Goal: Information Seeking & Learning: Learn about a topic

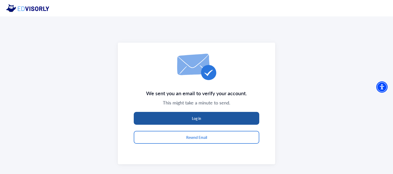
click at [197, 118] on button "Log in" at bounding box center [197, 118] width 126 height 13
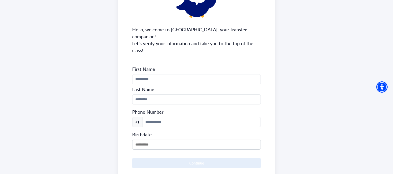
scroll to position [52, 0]
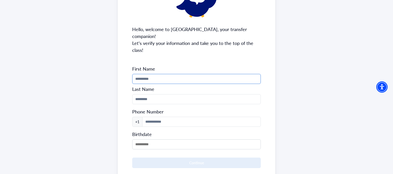
click at [181, 74] on input "Phone Number" at bounding box center [196, 79] width 128 height 10
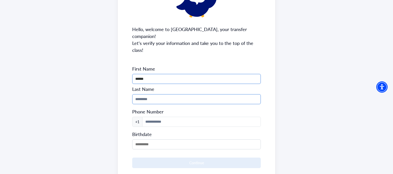
type input "******"
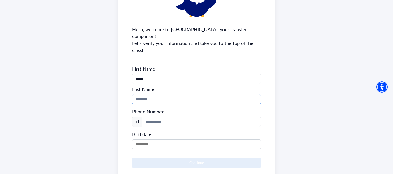
click at [166, 94] on input "Phone Number" at bounding box center [196, 99] width 128 height 10
type input "******"
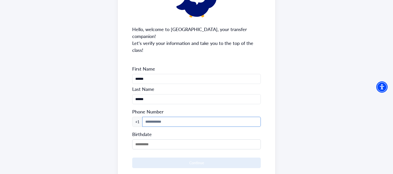
click at [150, 117] on input at bounding box center [201, 122] width 118 height 10
type input "**********"
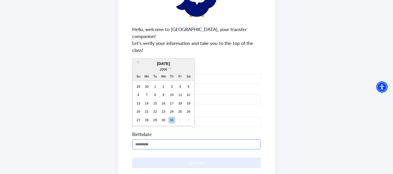
click at [183, 140] on input "MM/DD/YYYY" at bounding box center [196, 145] width 128 height 10
click at [171, 69] on div "2009" at bounding box center [164, 69] width 62 height 5
click at [171, 69] on span at bounding box center [170, 68] width 3 height 3
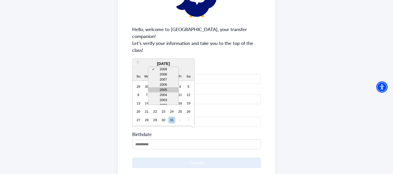
click at [171, 89] on div "2005" at bounding box center [163, 90] width 30 height 5
click at [172, 96] on div "8" at bounding box center [171, 95] width 7 height 7
type input "**********"
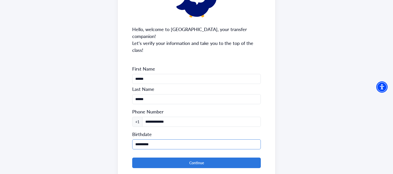
click at [137, 140] on input "**********" at bounding box center [196, 145] width 128 height 10
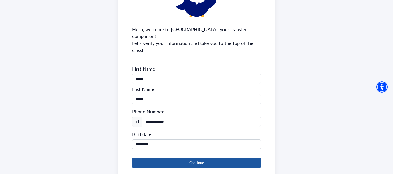
click at [204, 158] on button "Continue" at bounding box center [196, 163] width 128 height 11
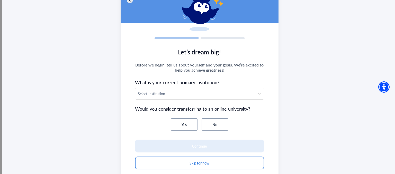
scroll to position [44, 0]
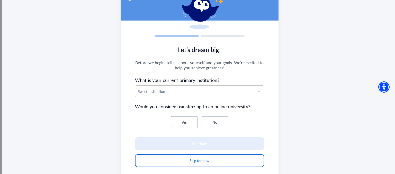
click at [224, 93] on div at bounding box center [195, 92] width 114 height 6
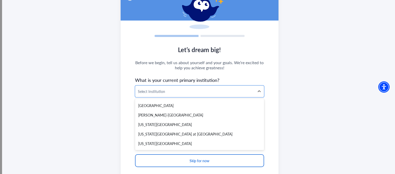
scroll to position [2861, 0]
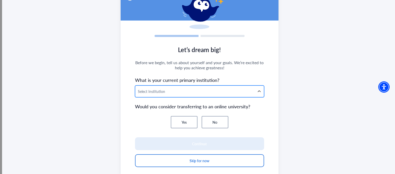
click at [217, 91] on div at bounding box center [195, 92] width 114 height 6
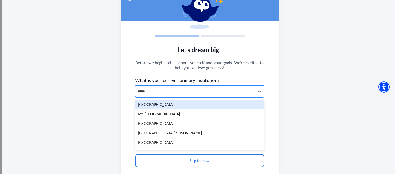
type input "******"
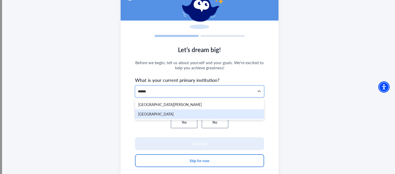
click at [212, 113] on div "[GEOGRAPHIC_DATA]" at bounding box center [199, 115] width 129 height 10
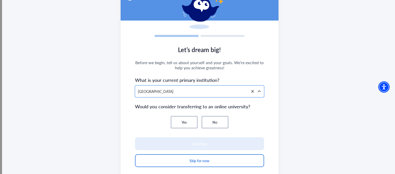
click at [215, 119] on button "No" at bounding box center [215, 122] width 27 height 12
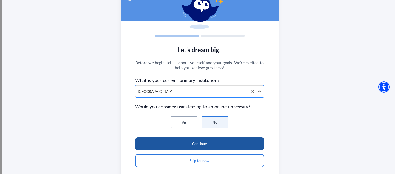
click at [214, 145] on button "Continue" at bounding box center [199, 144] width 129 height 13
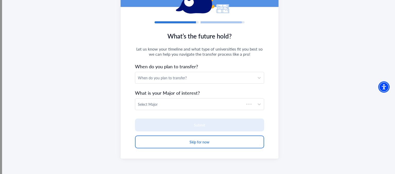
scroll to position [58, 0]
click at [206, 75] on div "When do you plan to transfer?" at bounding box center [195, 77] width 114 height 5
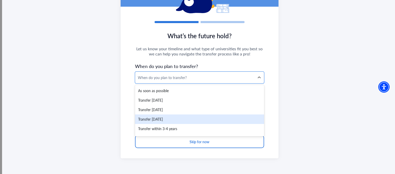
click at [199, 119] on div "Transfer [DATE]" at bounding box center [199, 120] width 129 height 10
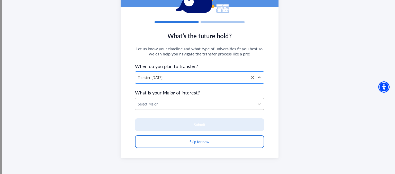
click at [192, 104] on div at bounding box center [195, 104] width 114 height 6
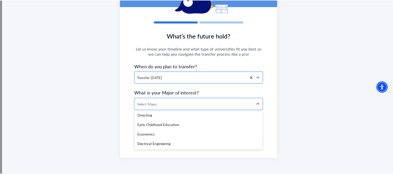
scroll to position [335, 0]
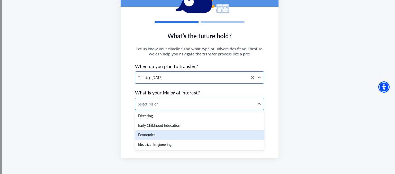
click at [194, 133] on div "Economics" at bounding box center [199, 135] width 129 height 10
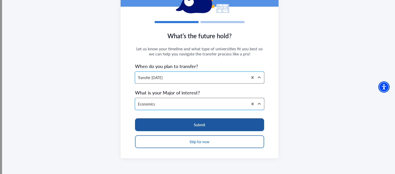
click at [200, 128] on button "Submit" at bounding box center [199, 125] width 129 height 13
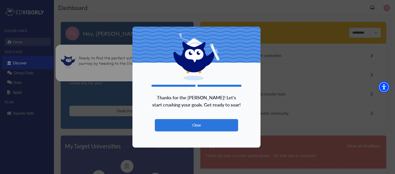
click at [200, 128] on button "Close" at bounding box center [196, 125] width 83 height 12
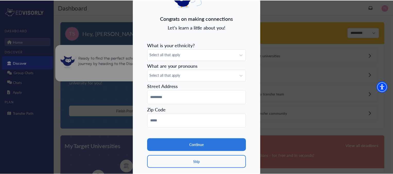
scroll to position [39, 0]
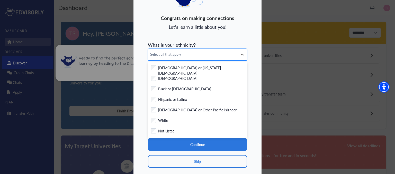
click at [197, 55] on span "Select all that apply" at bounding box center [192, 54] width 85 height 5
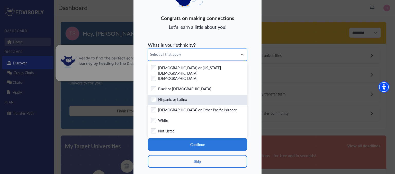
click at [201, 100] on div "Checkbox field Hispanic or Latinx" at bounding box center [197, 100] width 93 height 6
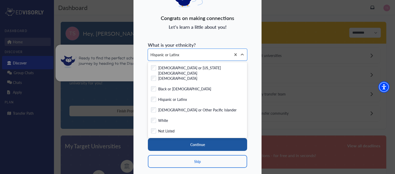
click at [221, 147] on button "Continue" at bounding box center [197, 144] width 99 height 13
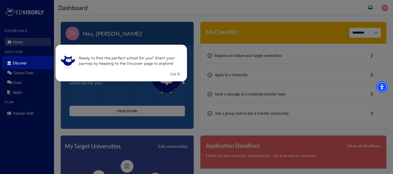
click at [170, 76] on button "Got it!" at bounding box center [175, 74] width 11 height 6
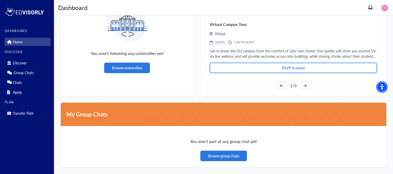
scroll to position [399, 0]
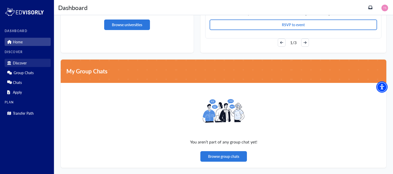
click at [25, 64] on p "Discover" at bounding box center [20, 63] width 14 height 4
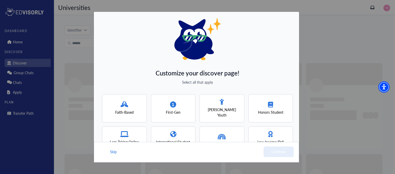
click at [346, 36] on div "Customize your discover page! Select all that apply Faith-Based First-Gen [PERS…" at bounding box center [197, 87] width 395 height 174
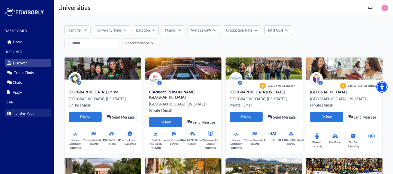
click at [23, 112] on p "Transfer Path" at bounding box center [23, 113] width 21 height 4
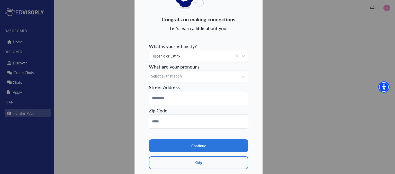
scroll to position [39, 0]
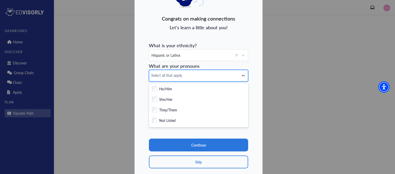
click at [180, 78] on div "Select all that apply" at bounding box center [194, 75] width 90 height 11
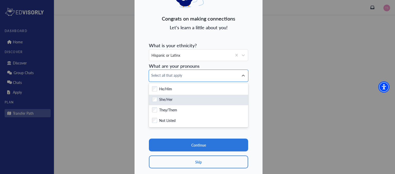
click at [180, 98] on div "She/Her" at bounding box center [198, 100] width 93 height 6
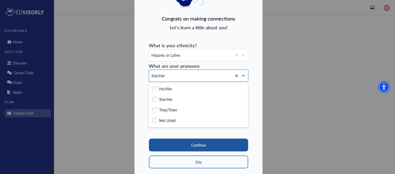
click at [193, 142] on button "Continue" at bounding box center [198, 145] width 99 height 13
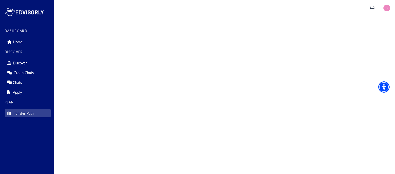
click at [25, 112] on p "Transfer Path" at bounding box center [23, 113] width 21 height 4
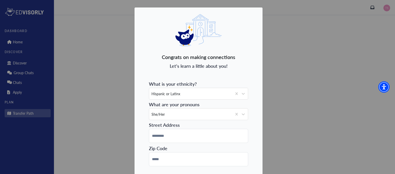
scroll to position [54, 0]
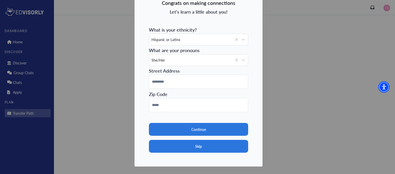
click at [180, 150] on button "Skip" at bounding box center [198, 146] width 99 height 13
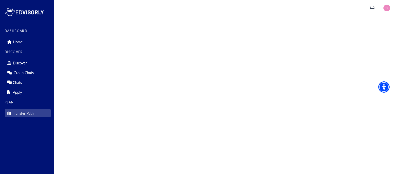
click at [37, 110] on link "Transfer Path" at bounding box center [28, 113] width 46 height 8
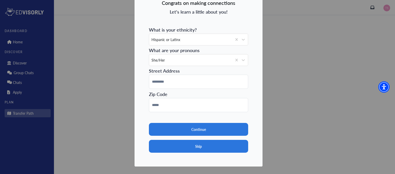
click at [198, 144] on button "Skip" at bounding box center [198, 146] width 99 height 13
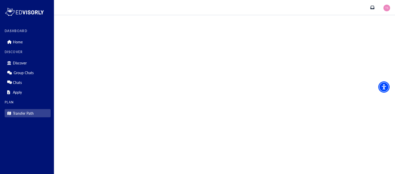
click at [37, 109] on div "Transfer Path" at bounding box center [28, 113] width 46 height 10
click at [38, 112] on link "Transfer Path" at bounding box center [28, 113] width 46 height 8
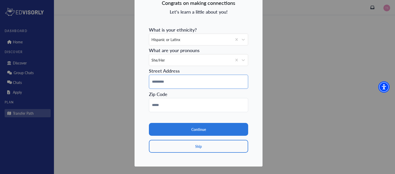
click at [206, 87] on input at bounding box center [198, 82] width 99 height 14
type input "*"
type input "*********"
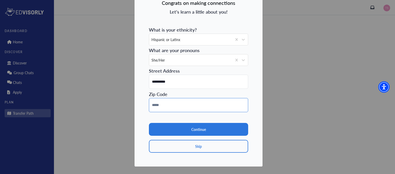
click at [188, 103] on input at bounding box center [198, 105] width 99 height 14
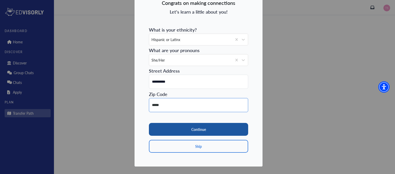
type input "*****"
click at [194, 128] on button "Continue" at bounding box center [198, 129] width 99 height 13
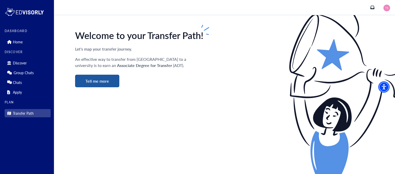
click at [95, 78] on button "Tell me more" at bounding box center [97, 81] width 44 height 13
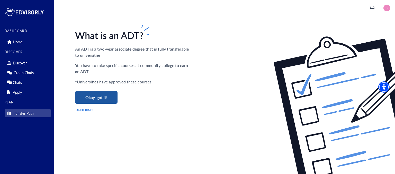
click at [98, 99] on button "Okay, got it!" at bounding box center [96, 97] width 42 height 13
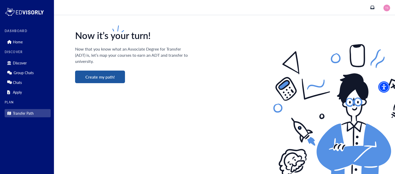
click at [93, 75] on button "Create my path!" at bounding box center [100, 77] width 50 height 13
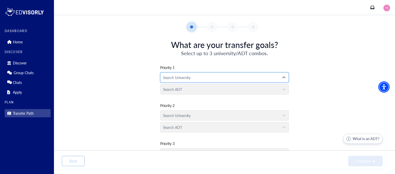
click at [192, 77] on div at bounding box center [220, 78] width 114 height 6
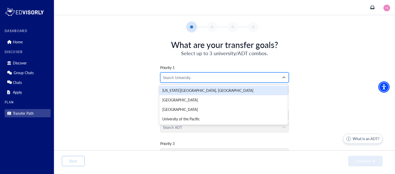
click at [195, 78] on div at bounding box center [220, 78] width 114 height 6
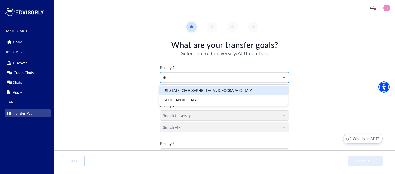
type input "*"
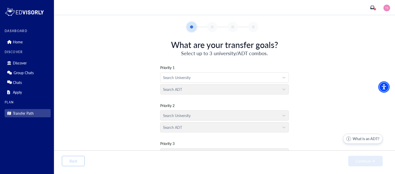
click at [331, 74] on div "Priority 1 Search University Search ADT Priority 2 Search University Search ADT…" at bounding box center [225, 115] width 326 height 116
click at [213, 116] on div "Search University" at bounding box center [224, 115] width 129 height 12
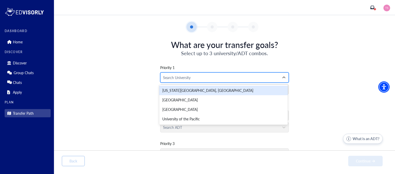
click at [202, 78] on div at bounding box center [220, 78] width 114 height 6
click at [206, 92] on div "[US_STATE][GEOGRAPHIC_DATA], [GEOGRAPHIC_DATA]" at bounding box center [223, 91] width 129 height 10
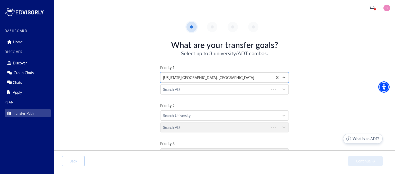
click at [203, 90] on div at bounding box center [214, 89] width 103 height 6
click at [203, 90] on div at bounding box center [220, 89] width 114 height 6
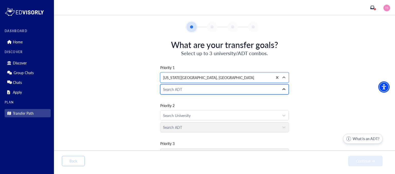
click at [282, 87] on icon at bounding box center [284, 89] width 5 height 5
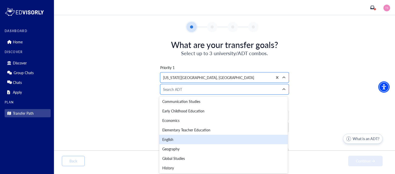
scroll to position [48, 0]
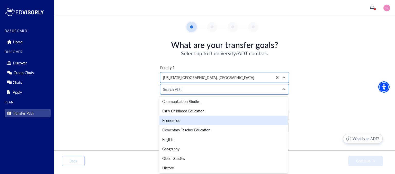
click at [247, 122] on div "Economics" at bounding box center [223, 121] width 129 height 10
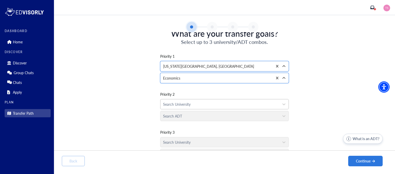
scroll to position [11, 0]
click at [243, 104] on div at bounding box center [220, 104] width 114 height 6
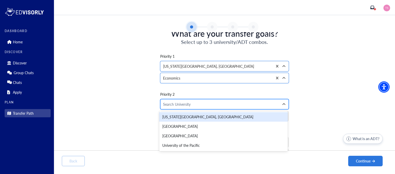
scroll to position [24, 0]
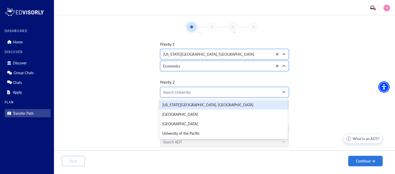
click at [305, 100] on div "Priority 1 option [US_STATE][GEOGRAPHIC_DATA], [GEOGRAPHIC_DATA], selected. [US…" at bounding box center [225, 91] width 326 height 116
click at [196, 96] on div "Search University" at bounding box center [220, 92] width 119 height 10
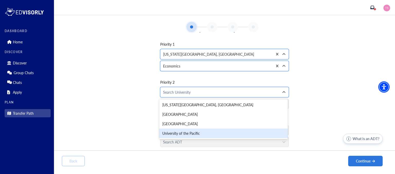
click at [197, 134] on div "University of the Pacific" at bounding box center [223, 134] width 129 height 10
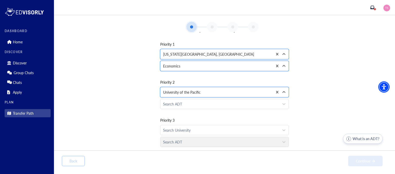
click at [197, 134] on div "Search University" at bounding box center [220, 131] width 119 height 10
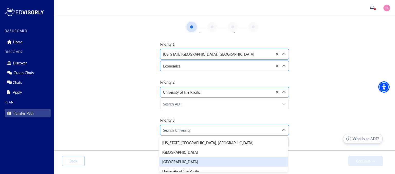
click at [202, 160] on div "[GEOGRAPHIC_DATA]" at bounding box center [223, 162] width 129 height 10
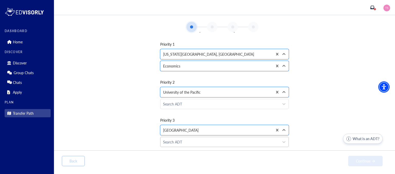
click at [204, 147] on div "Search ADT" at bounding box center [220, 142] width 119 height 10
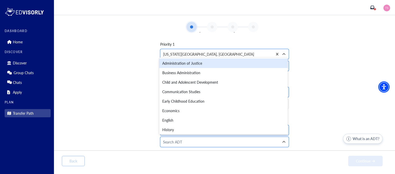
click at [336, 132] on div "Priority 1 option [US_STATE][GEOGRAPHIC_DATA], [GEOGRAPHIC_DATA], selected. [US…" at bounding box center [225, 91] width 326 height 116
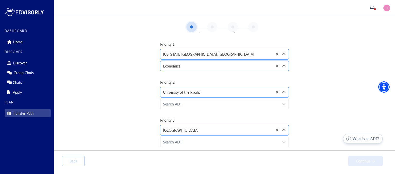
click at [354, 136] on button "What is an ADT?" at bounding box center [363, 139] width 40 height 10
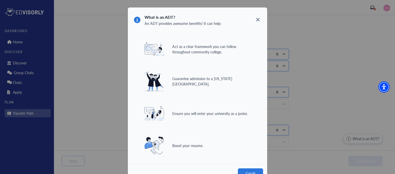
click at [259, 16] on span at bounding box center [258, 19] width 4 height 9
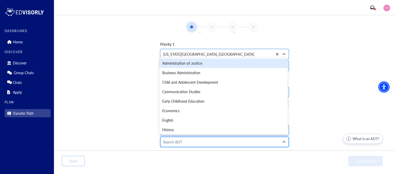
click at [256, 143] on div at bounding box center [220, 142] width 114 height 6
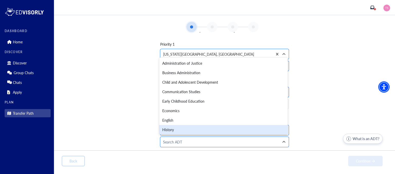
scroll to position [3, 0]
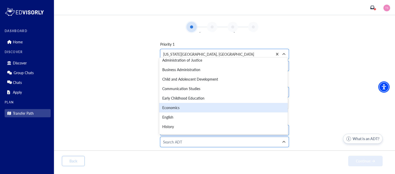
click at [246, 107] on div "Economics" at bounding box center [223, 108] width 129 height 10
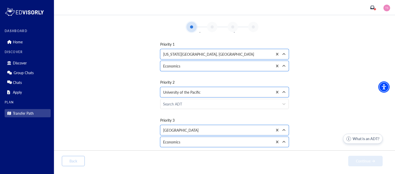
click at [221, 98] on div "Search ADT" at bounding box center [224, 103] width 129 height 12
click at [224, 102] on div at bounding box center [220, 104] width 114 height 6
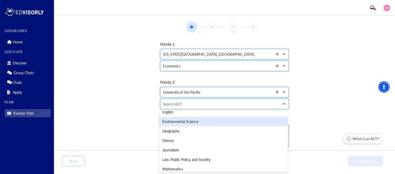
scroll to position [86, 0]
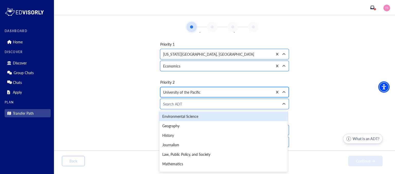
click at [219, 91] on div at bounding box center [216, 92] width 107 height 6
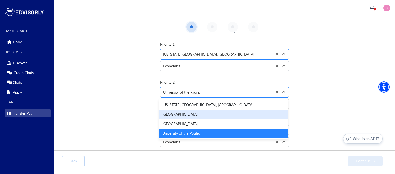
click at [215, 112] on div "[GEOGRAPHIC_DATA]" at bounding box center [223, 115] width 129 height 10
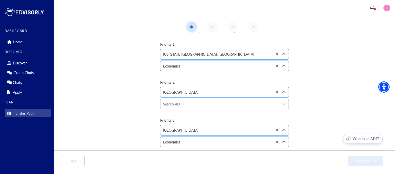
click at [208, 100] on div "Search ADT" at bounding box center [220, 104] width 119 height 10
click at [316, 122] on div "Priority 1 option [US_STATE][GEOGRAPHIC_DATA], [GEOGRAPHIC_DATA], selected. [US…" at bounding box center [225, 91] width 326 height 116
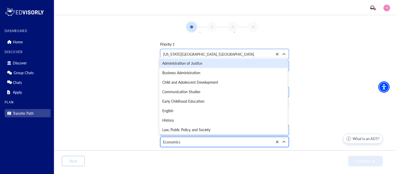
click at [261, 143] on div at bounding box center [216, 142] width 107 height 6
click at [340, 120] on div "Priority 1 option [US_STATE][GEOGRAPHIC_DATA], [GEOGRAPHIC_DATA], selected. [US…" at bounding box center [225, 91] width 326 height 116
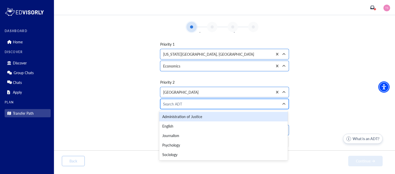
click at [259, 106] on div at bounding box center [220, 104] width 114 height 6
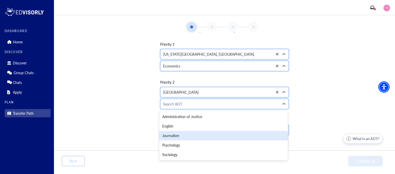
click at [259, 132] on div "Journalism" at bounding box center [223, 136] width 129 height 10
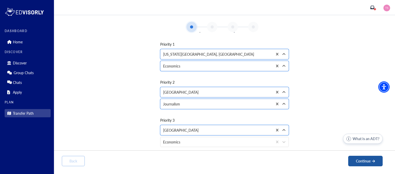
click at [369, 160] on button "Continue" at bounding box center [365, 161] width 34 height 11
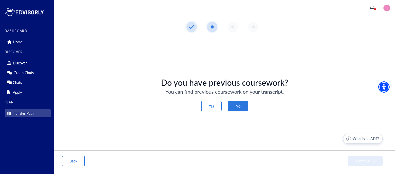
click at [247, 106] on button "No" at bounding box center [238, 106] width 20 height 11
click at [362, 165] on button "Continue" at bounding box center [365, 161] width 34 height 11
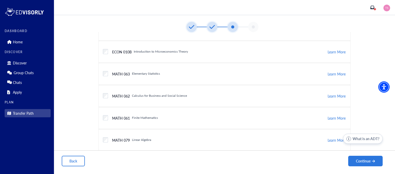
scroll to position [0, 0]
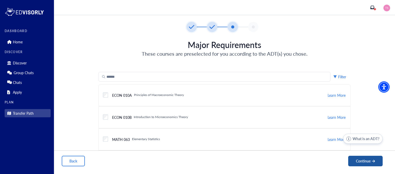
click at [367, 166] on button "Continue" at bounding box center [365, 161] width 34 height 11
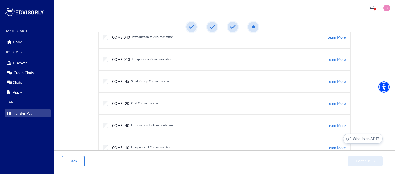
scroll to position [115, 0]
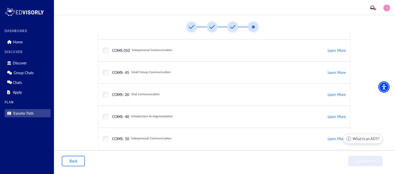
click at [263, 63] on div "COMS- 45 Small Group Communication Learn More" at bounding box center [225, 73] width 252 height 22
click at [271, 80] on div "COMS- 45 Small Group Communication Learn More" at bounding box center [225, 73] width 252 height 22
click at [359, 161] on button "Continue" at bounding box center [365, 161] width 34 height 11
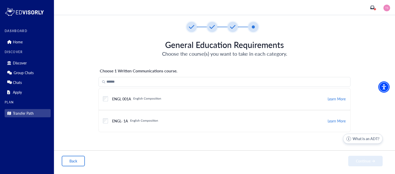
click at [337, 105] on div "ENGL 001A English Composition Learn More" at bounding box center [225, 99] width 252 height 22
click at [338, 99] on button "Learn More" at bounding box center [336, 99] width 19 height 6
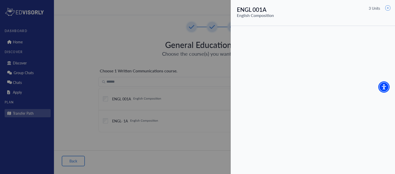
click at [216, 116] on div at bounding box center [197, 87] width 395 height 174
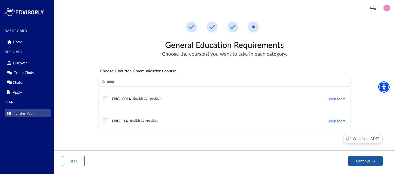
click at [357, 161] on button "Continue" at bounding box center [365, 161] width 34 height 11
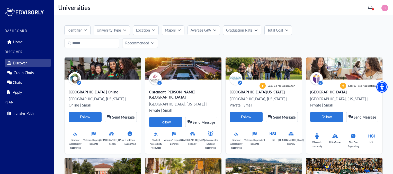
click at [112, 32] on p "University Type" at bounding box center [109, 30] width 24 height 5
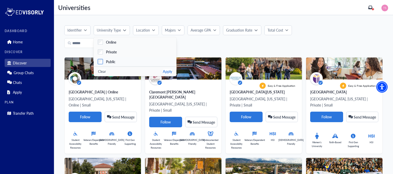
click at [116, 57] on label "Public" at bounding box center [135, 62] width 83 height 10
click at [142, 31] on p "Location" at bounding box center [143, 30] width 14 height 5
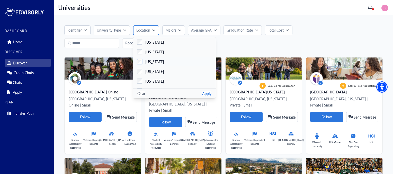
scroll to position [17, 0]
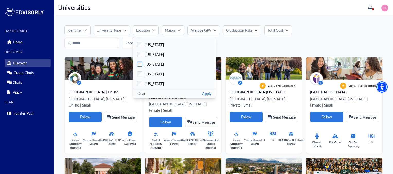
click at [161, 62] on span "[US_STATE]" at bounding box center [154, 64] width 19 height 5
click at [209, 94] on button "Apply" at bounding box center [206, 93] width 9 height 5
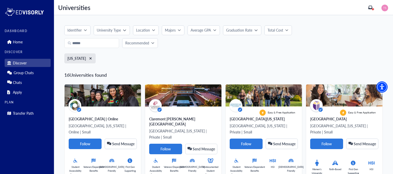
click at [153, 31] on icon "button" at bounding box center [153, 30] width 3 height 3
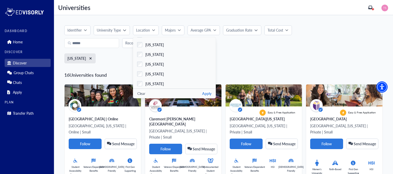
click at [179, 30] on icon "button" at bounding box center [179, 30] width 3 height 3
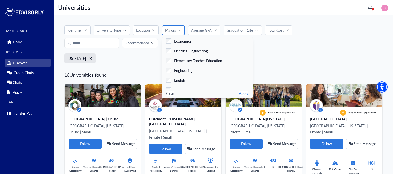
scroll to position [363, 0]
click at [178, 39] on span "Economics" at bounding box center [182, 40] width 17 height 5
click at [145, 31] on p "Location" at bounding box center [143, 30] width 14 height 5
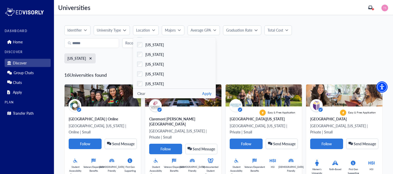
click at [118, 34] on button "University Type" at bounding box center [112, 30] width 36 height 10
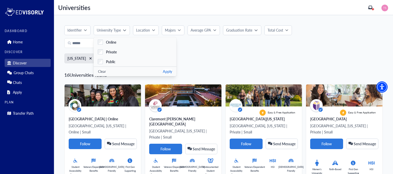
click at [81, 34] on button "Identifier" at bounding box center [77, 30] width 26 height 10
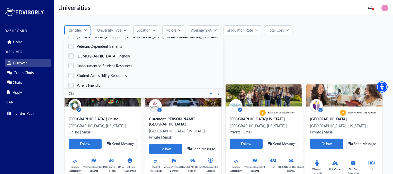
scroll to position [39, 0]
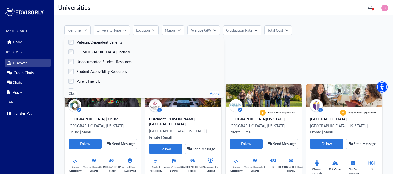
click at [247, 29] on p "Graduation Rate" at bounding box center [239, 30] width 26 height 5
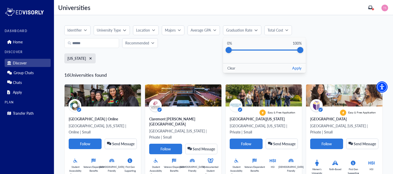
click at [155, 31] on button "Location" at bounding box center [146, 30] width 26 height 10
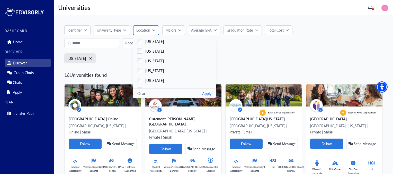
scroll to position [158, 0]
click at [210, 95] on button "Apply" at bounding box center [206, 93] width 9 height 5
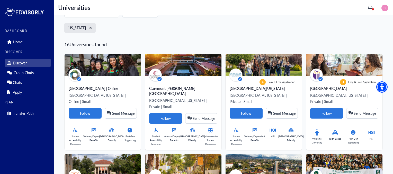
scroll to position [0, 0]
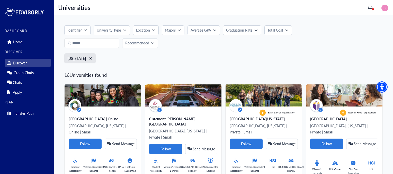
click at [146, 31] on p "Location" at bounding box center [143, 30] width 14 height 5
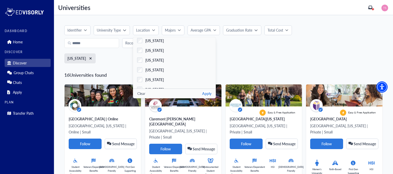
click at [254, 53] on div "Identifier Faith-Based Hispanic Serving Institution Historically Black College …" at bounding box center [223, 45] width 319 height 41
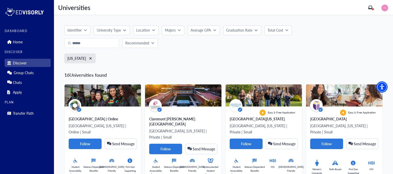
click at [113, 26] on button "University Type" at bounding box center [112, 30] width 36 height 10
click at [78, 32] on p "Identifier" at bounding box center [74, 30] width 14 height 5
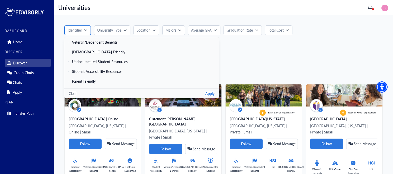
scroll to position [37, 0]
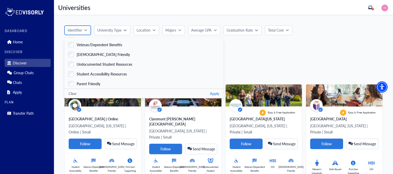
click at [79, 31] on p "Identifier" at bounding box center [75, 30] width 14 height 5
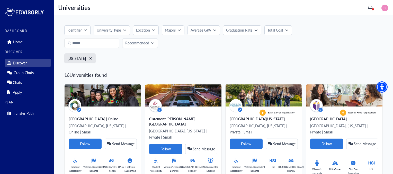
click at [152, 29] on icon "button" at bounding box center [153, 30] width 3 height 3
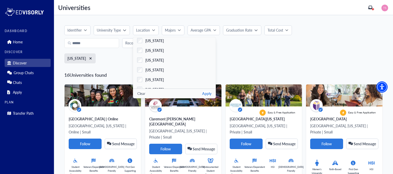
click at [285, 53] on div "Identifier Faith-Based Hispanic Serving Institution Historically Black College …" at bounding box center [223, 45] width 319 height 41
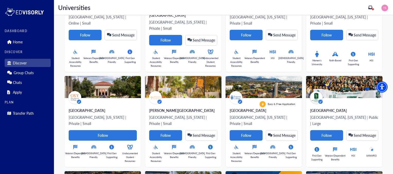
scroll to position [110, 0]
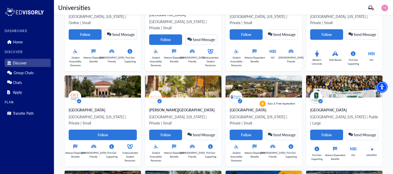
click at [285, 53] on div "[DEMOGRAPHIC_DATA] Friendly" at bounding box center [291, 57] width 14 height 19
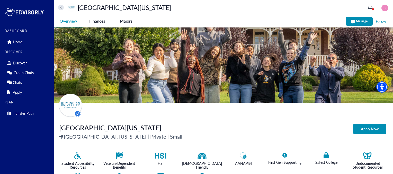
click at [60, 8] on icon at bounding box center [61, 7] width 2 height 3
